Goal: Information Seeking & Learning: Learn about a topic

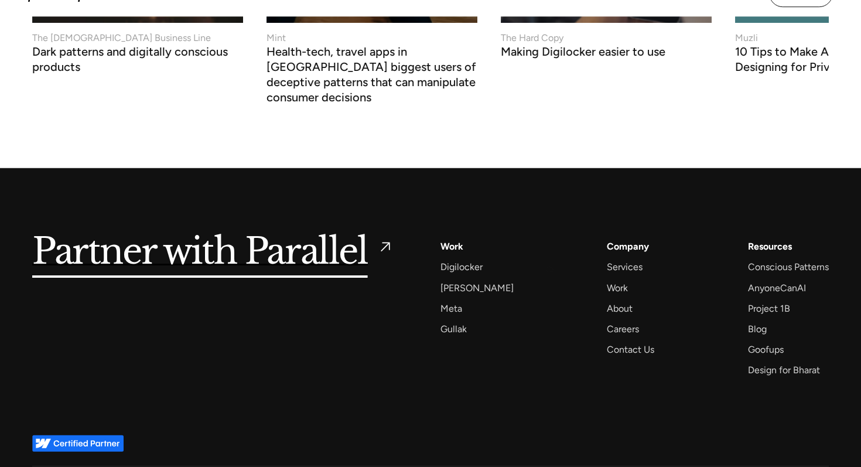
scroll to position [5071, 0]
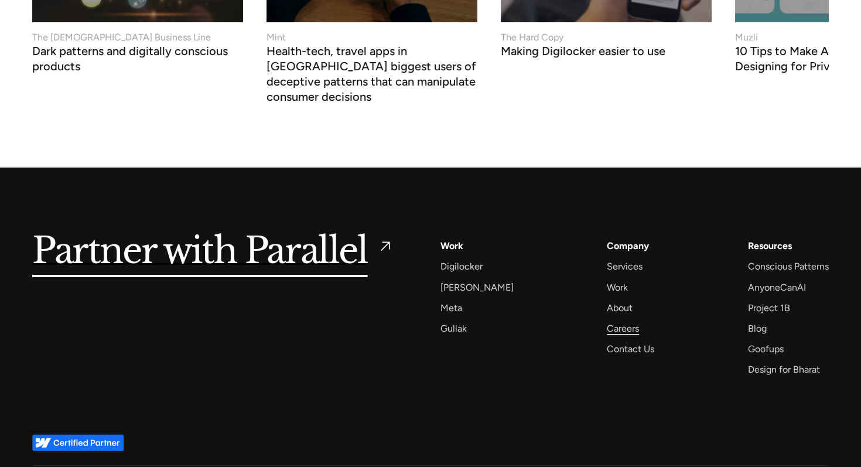
click at [608, 321] on div "Careers" at bounding box center [623, 329] width 32 height 16
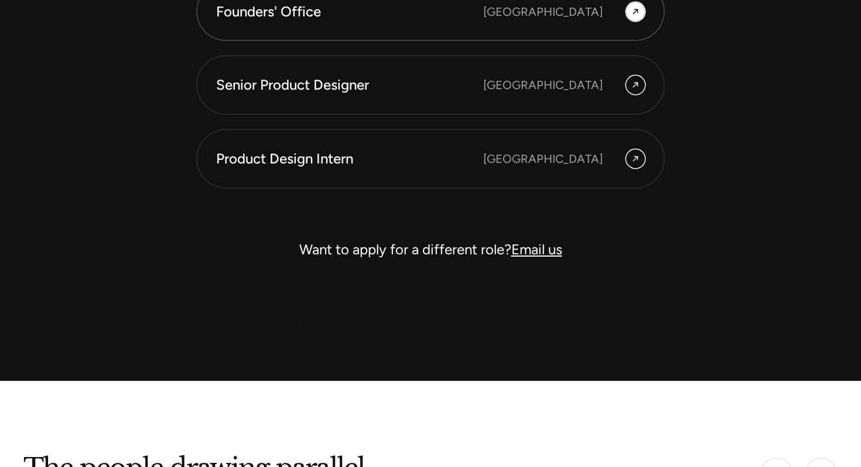
scroll to position [3424, 0]
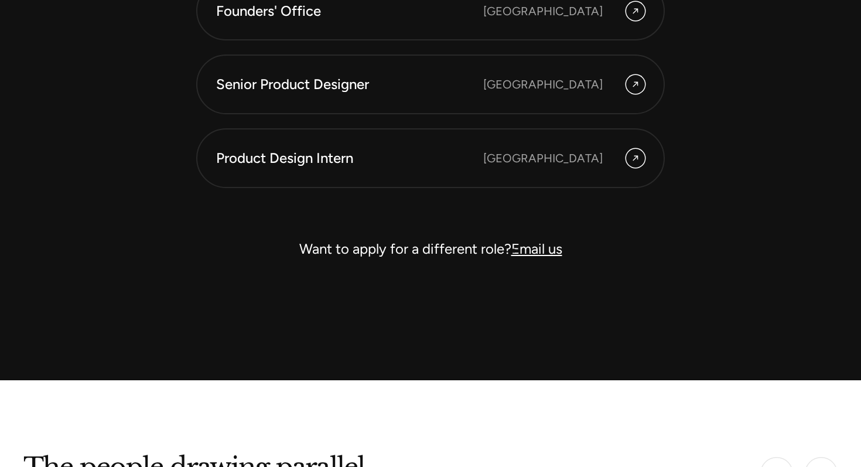
click at [514, 251] on link "Email us" at bounding box center [537, 248] width 51 height 17
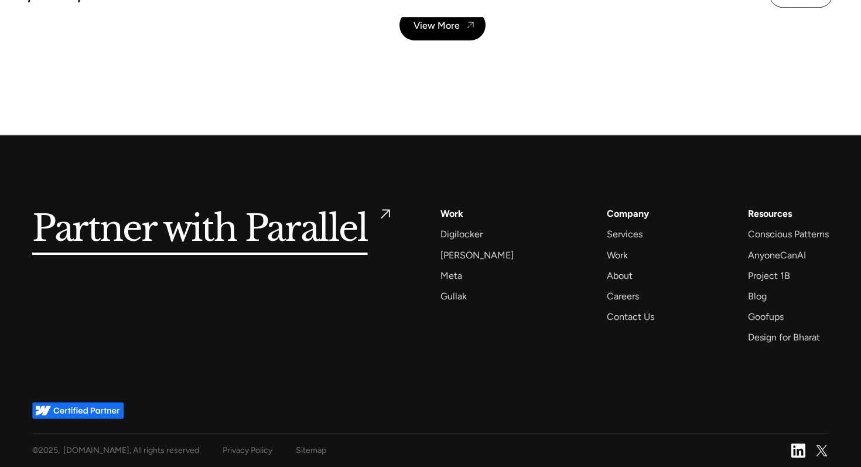
scroll to position [4202, 0]
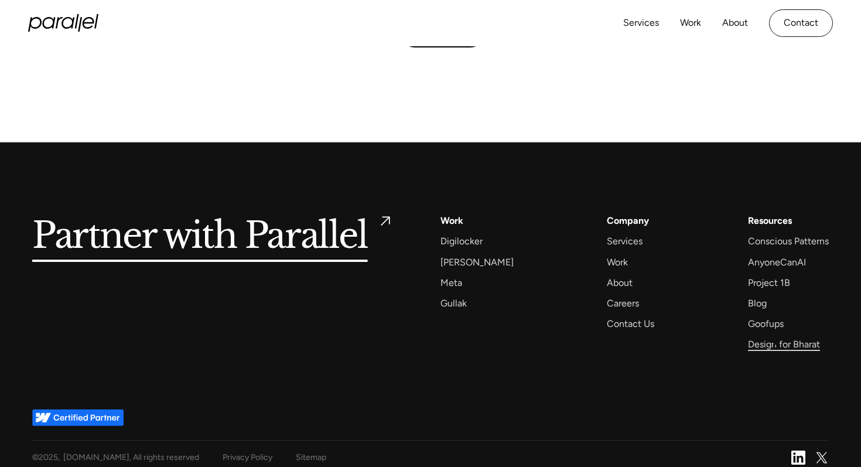
click at [776, 343] on div "Design for Bharat" at bounding box center [784, 344] width 72 height 16
